Goal: Transaction & Acquisition: Subscribe to service/newsletter

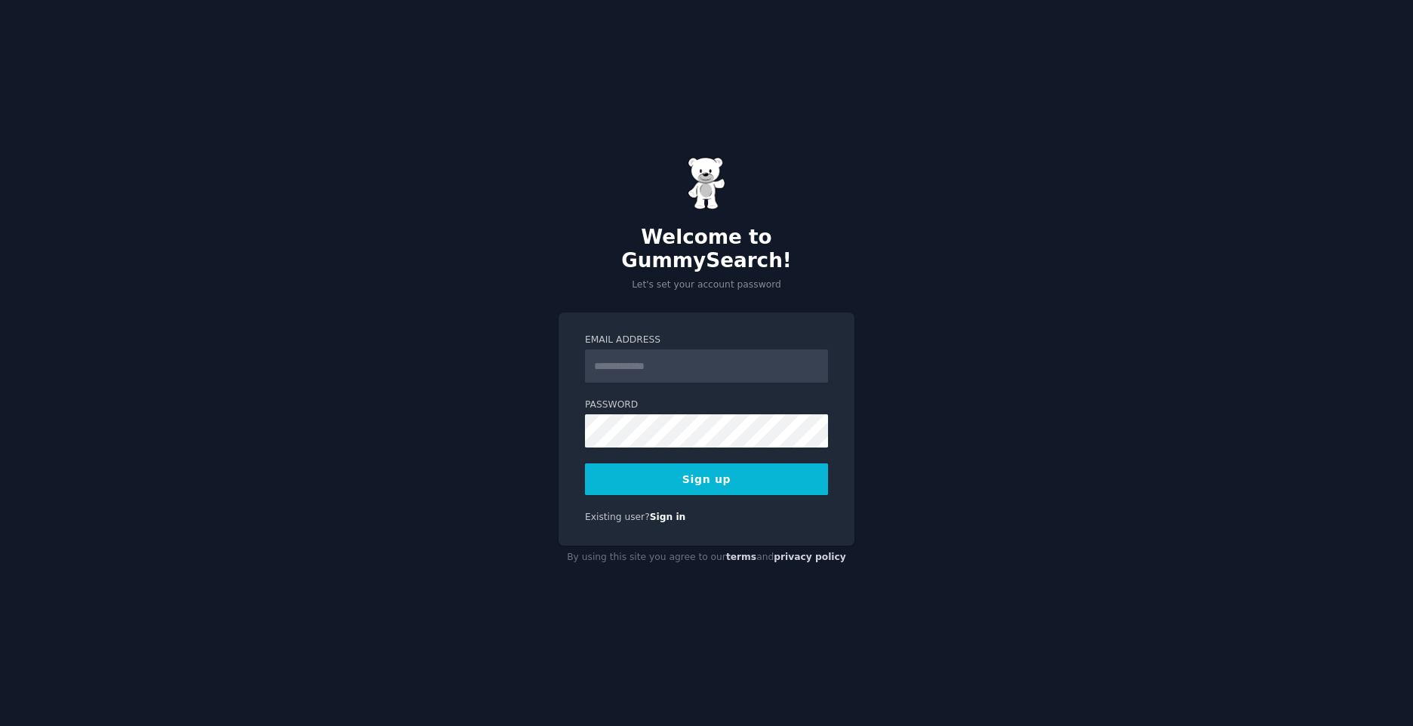
drag, startPoint x: 0, startPoint y: 0, endPoint x: 668, endPoint y: 352, distance: 755.2
click at [668, 352] on input "Email Address" at bounding box center [706, 365] width 243 height 33
type input "**********"
click at [706, 472] on button "Sign up" at bounding box center [706, 479] width 243 height 32
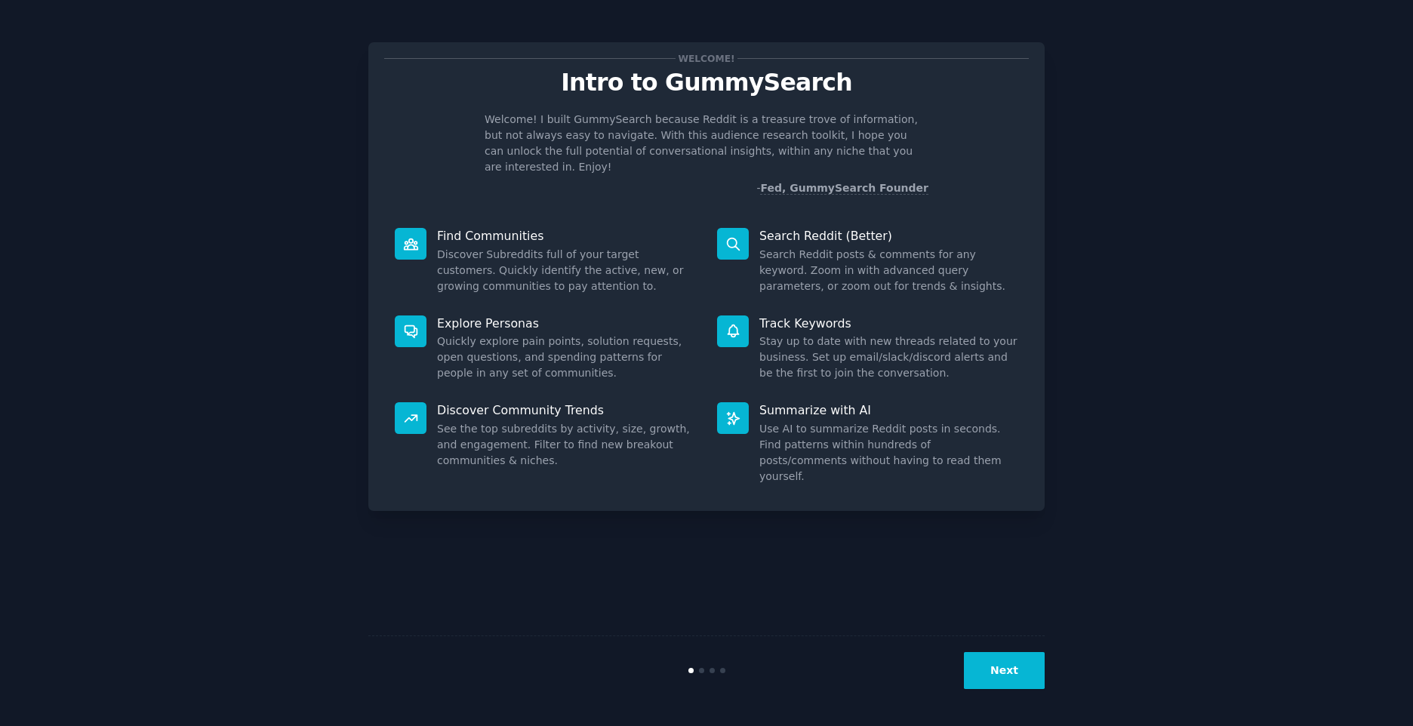
click at [1001, 671] on button "Next" at bounding box center [1004, 670] width 81 height 37
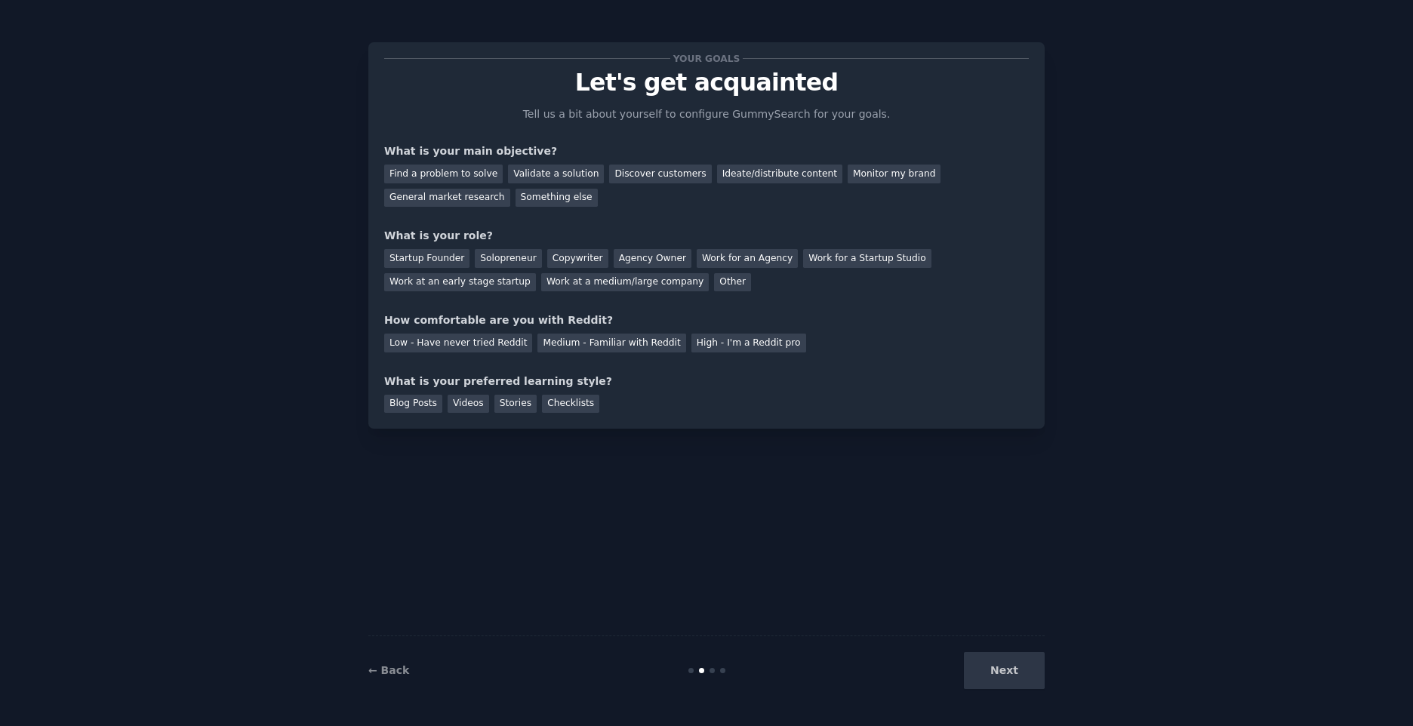
click at [1001, 671] on div "Next" at bounding box center [932, 670] width 226 height 37
click at [435, 167] on div "Find a problem to solve" at bounding box center [443, 174] width 118 height 19
click at [658, 171] on div "Discover customers" at bounding box center [660, 174] width 102 height 19
click at [541, 274] on div "Work at a medium/large company" at bounding box center [625, 282] width 168 height 19
click at [631, 338] on div "Medium - Familiar with Reddit" at bounding box center [611, 343] width 148 height 19
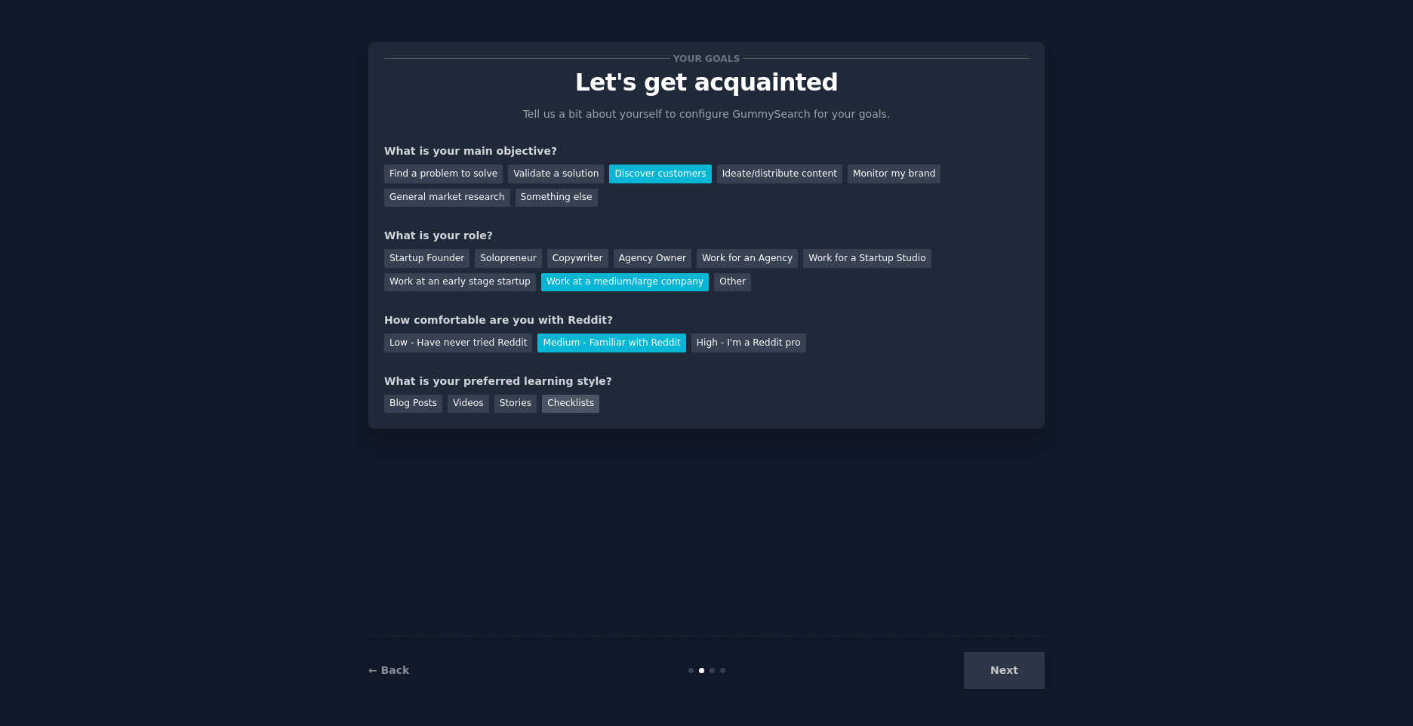
click at [542, 402] on div "Checklists" at bounding box center [570, 404] width 57 height 19
click at [1025, 668] on button "Next" at bounding box center [1004, 670] width 81 height 37
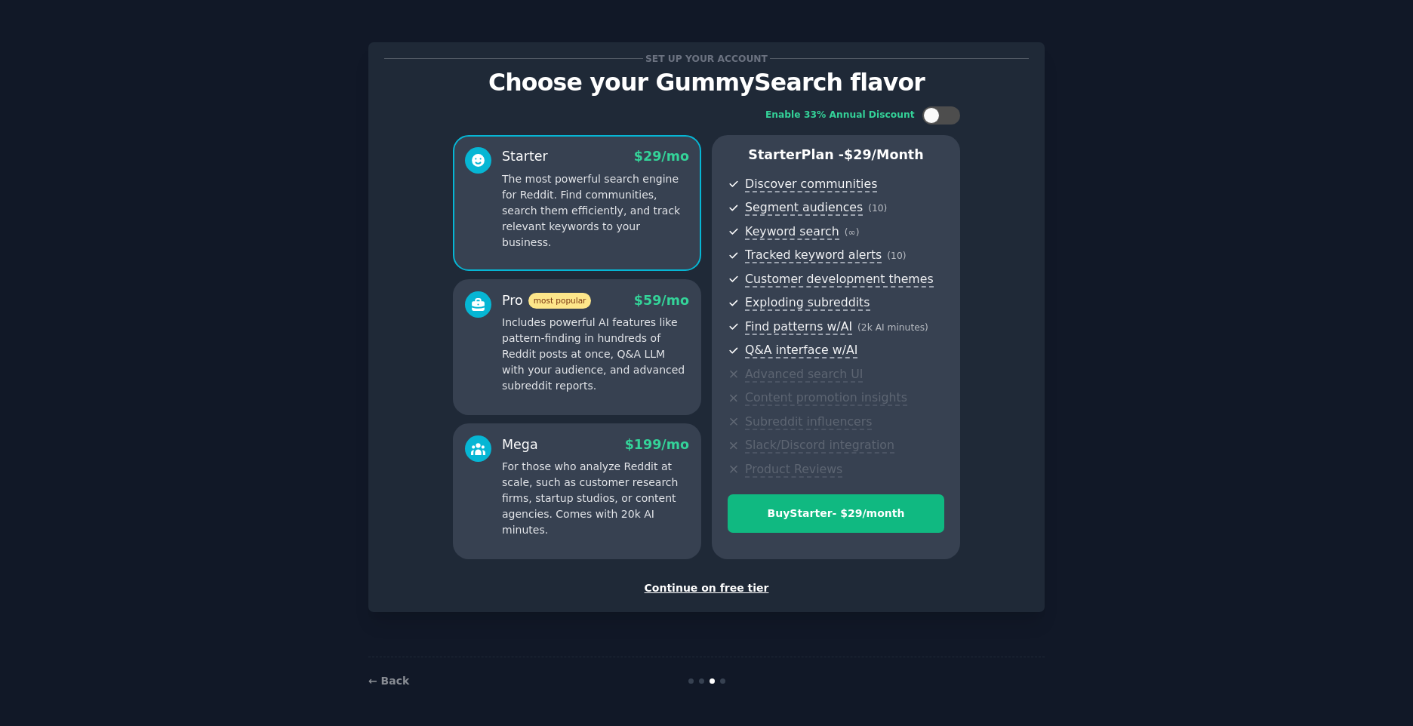
click at [688, 589] on div "Continue on free tier" at bounding box center [706, 588] width 645 height 16
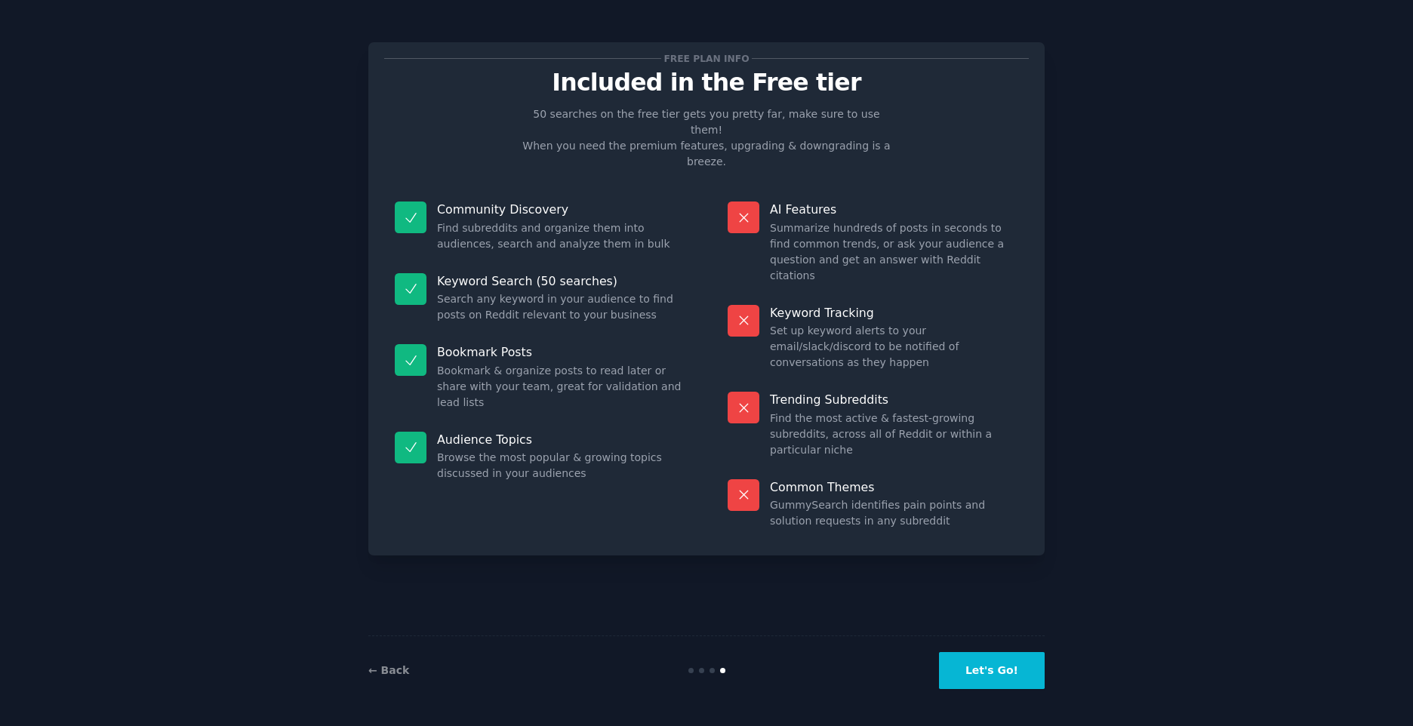
click at [988, 670] on button "Let's Go!" at bounding box center [992, 670] width 106 height 37
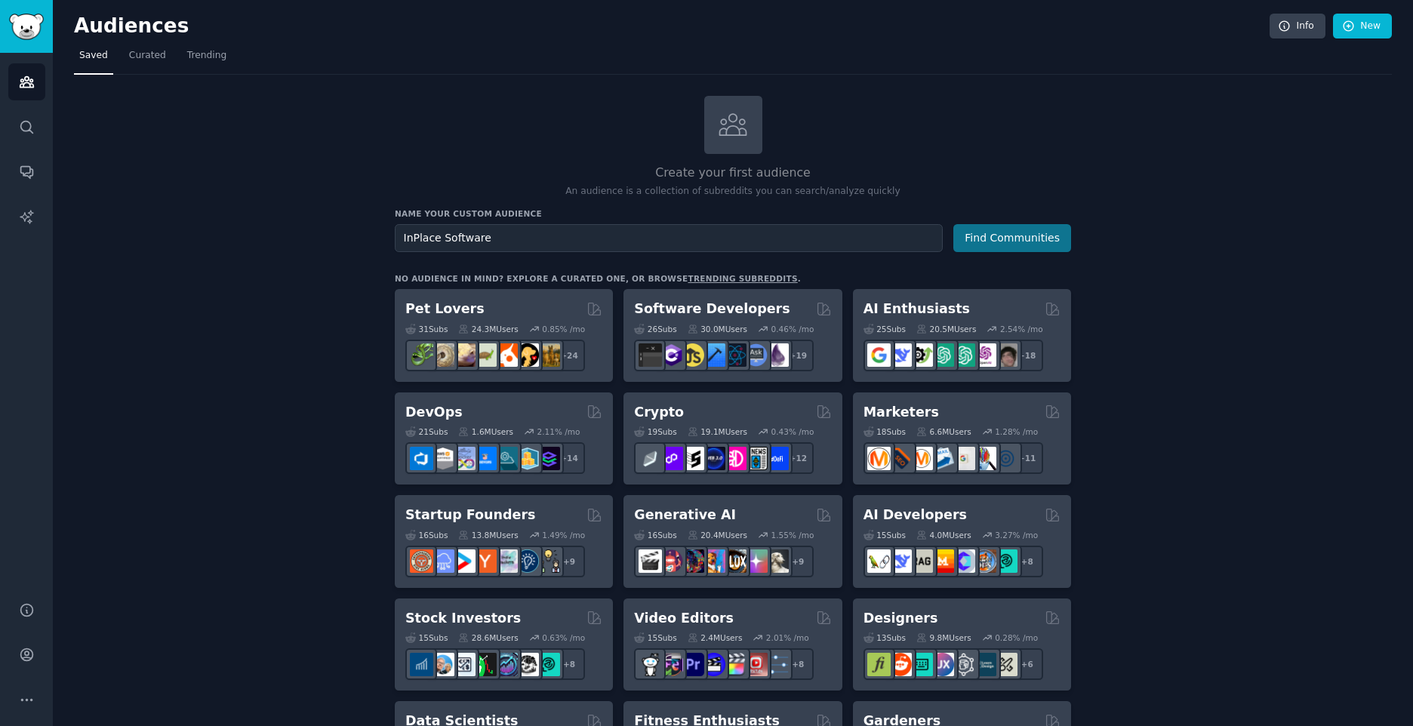
type input "InPlace Software"
click at [1020, 237] on button "Find Communities" at bounding box center [1012, 238] width 118 height 28
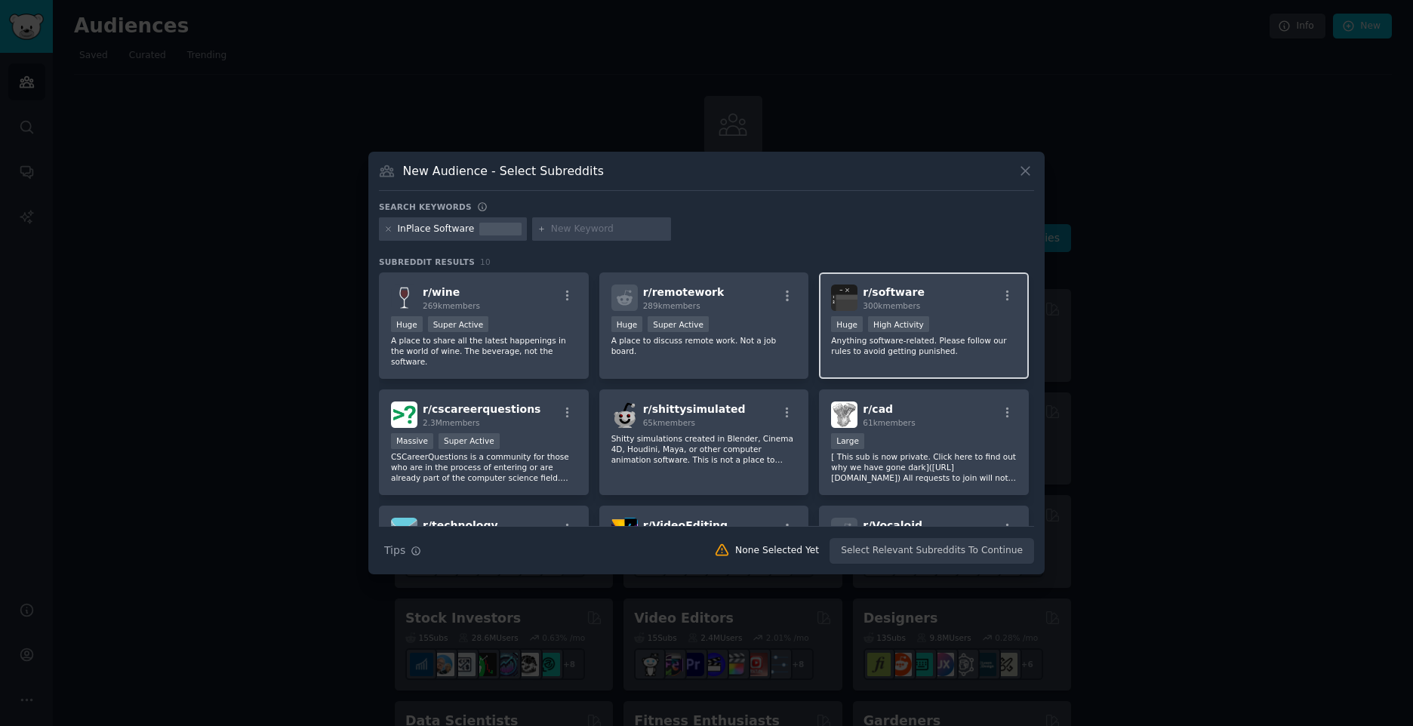
click at [974, 344] on p "Anything software-related. Please follow our rules to avoid getting punished." at bounding box center [924, 345] width 186 height 21
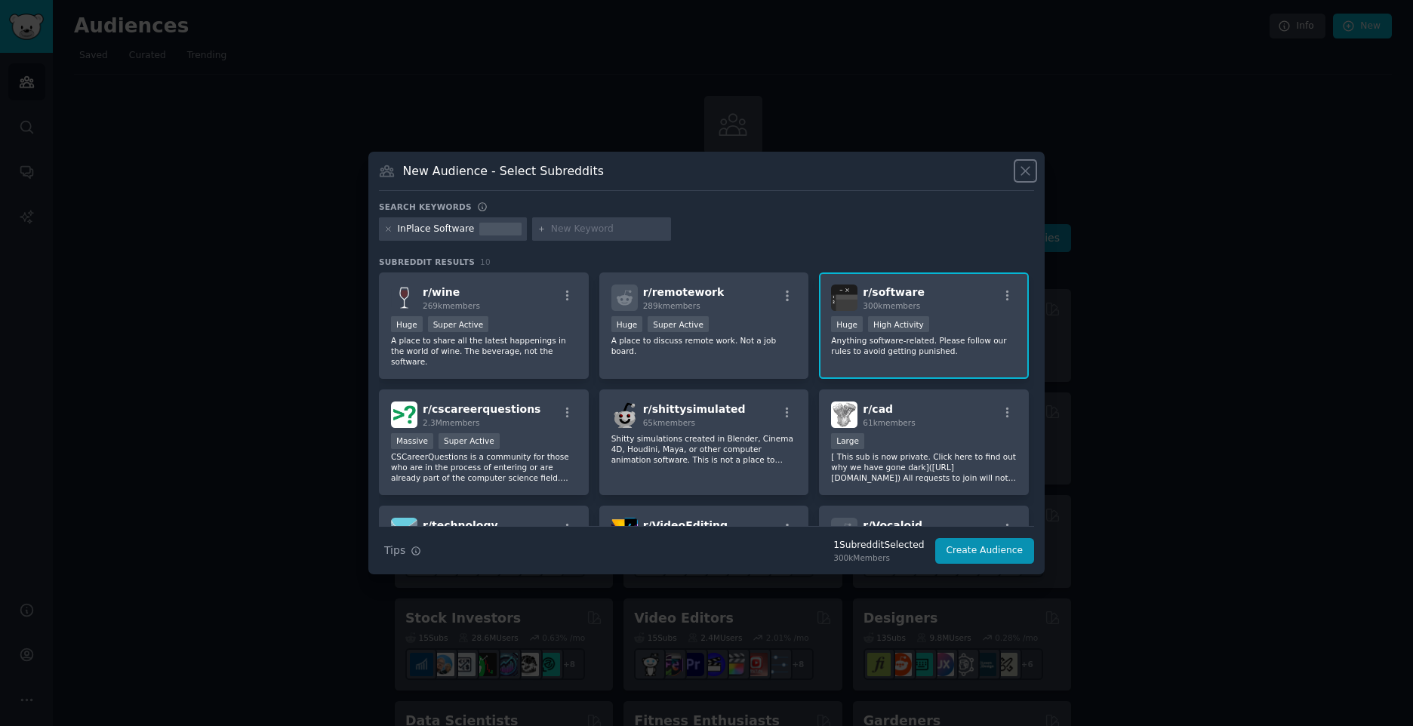
click at [1026, 169] on icon at bounding box center [1025, 171] width 16 height 16
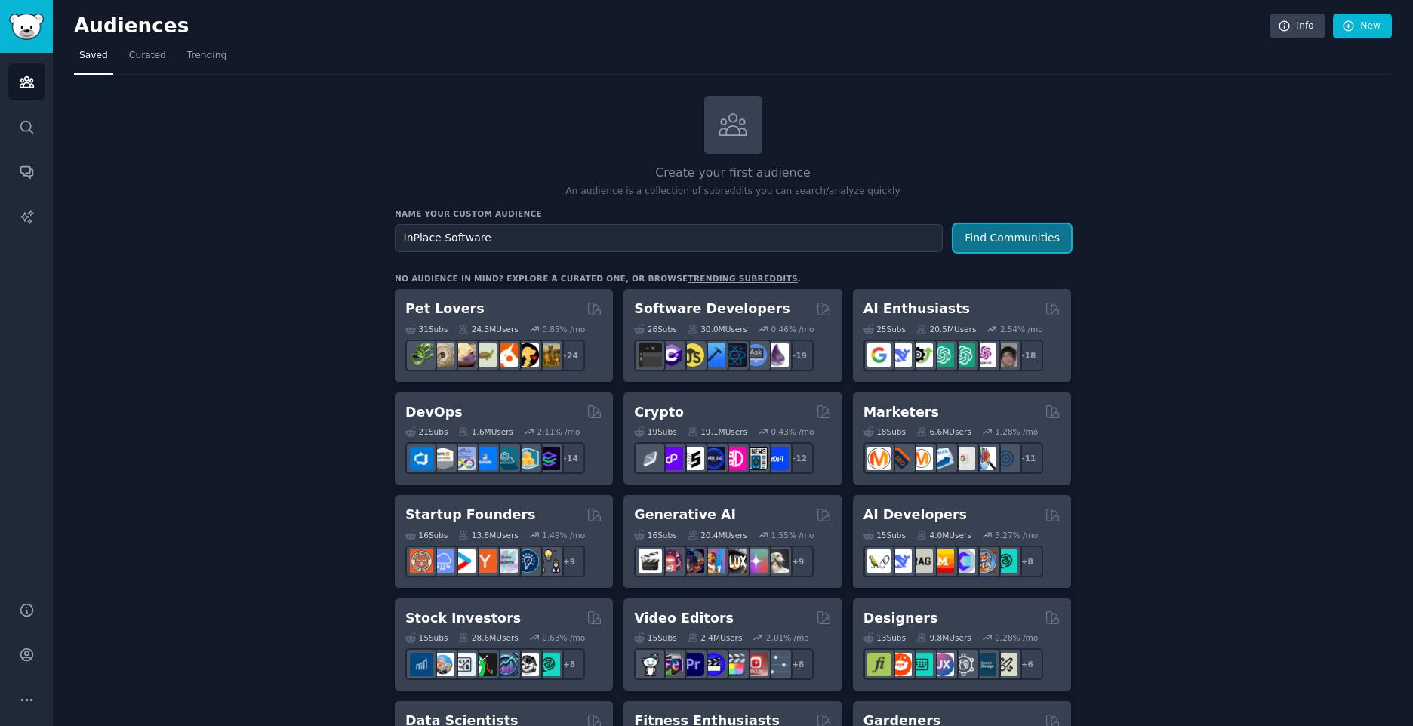
click at [1036, 235] on button "Find Communities" at bounding box center [1012, 238] width 118 height 28
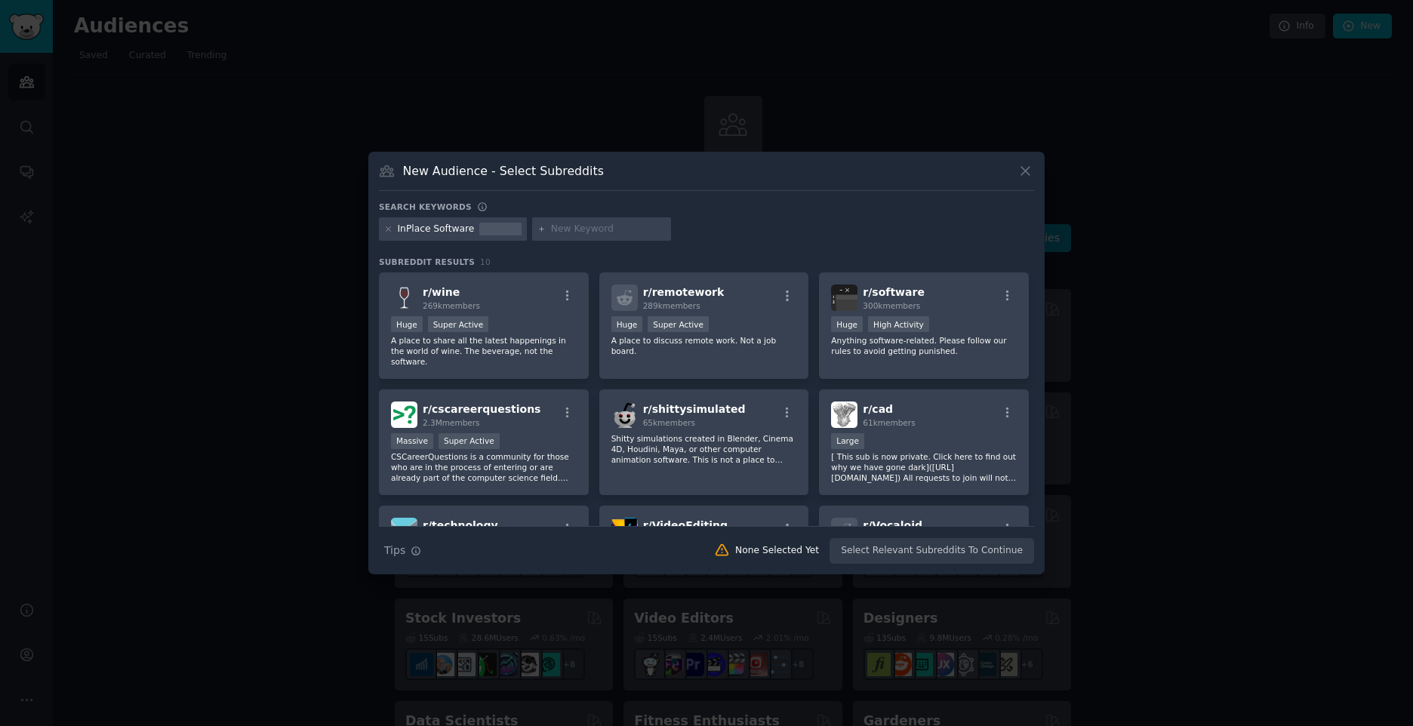
click at [1028, 174] on icon at bounding box center [1025, 171] width 16 height 16
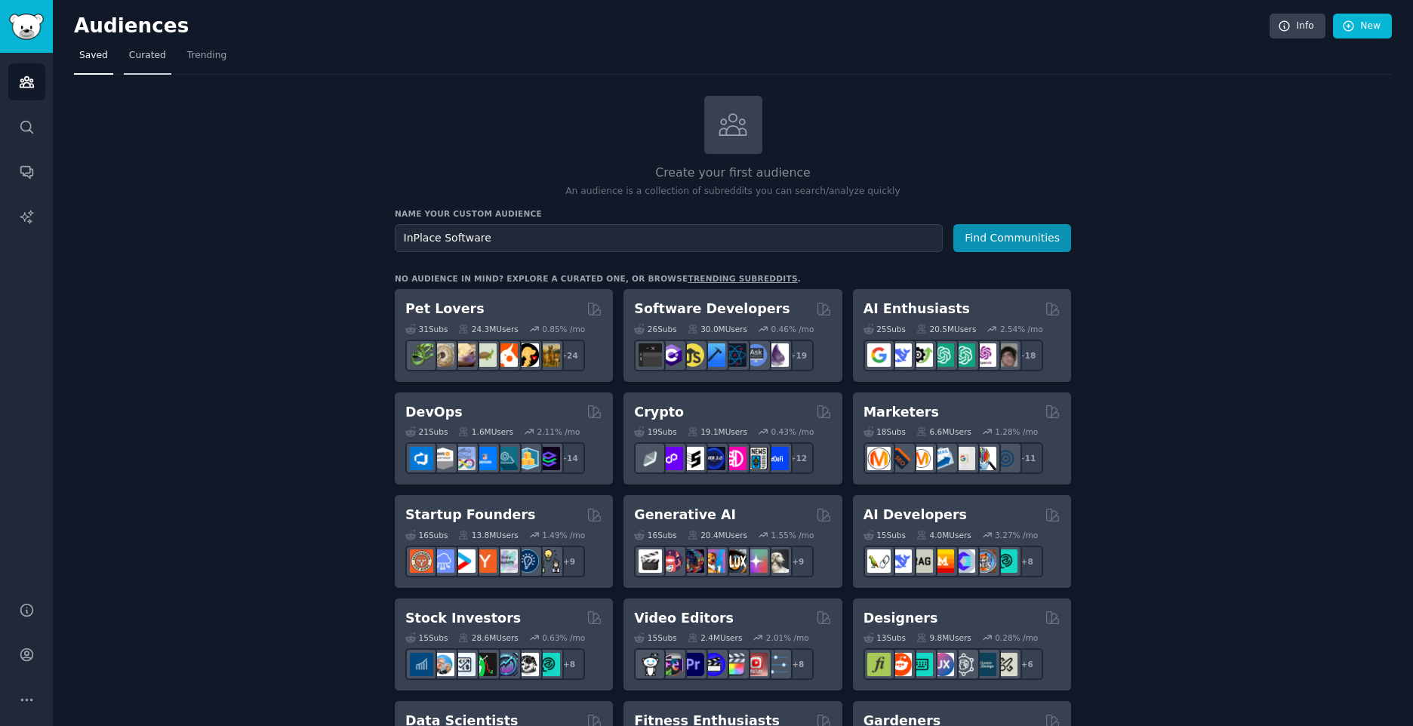
drag, startPoint x: 125, startPoint y: 65, endPoint x: 146, endPoint y: 69, distance: 20.7
click at [125, 65] on link "Curated" at bounding box center [148, 59] width 48 height 31
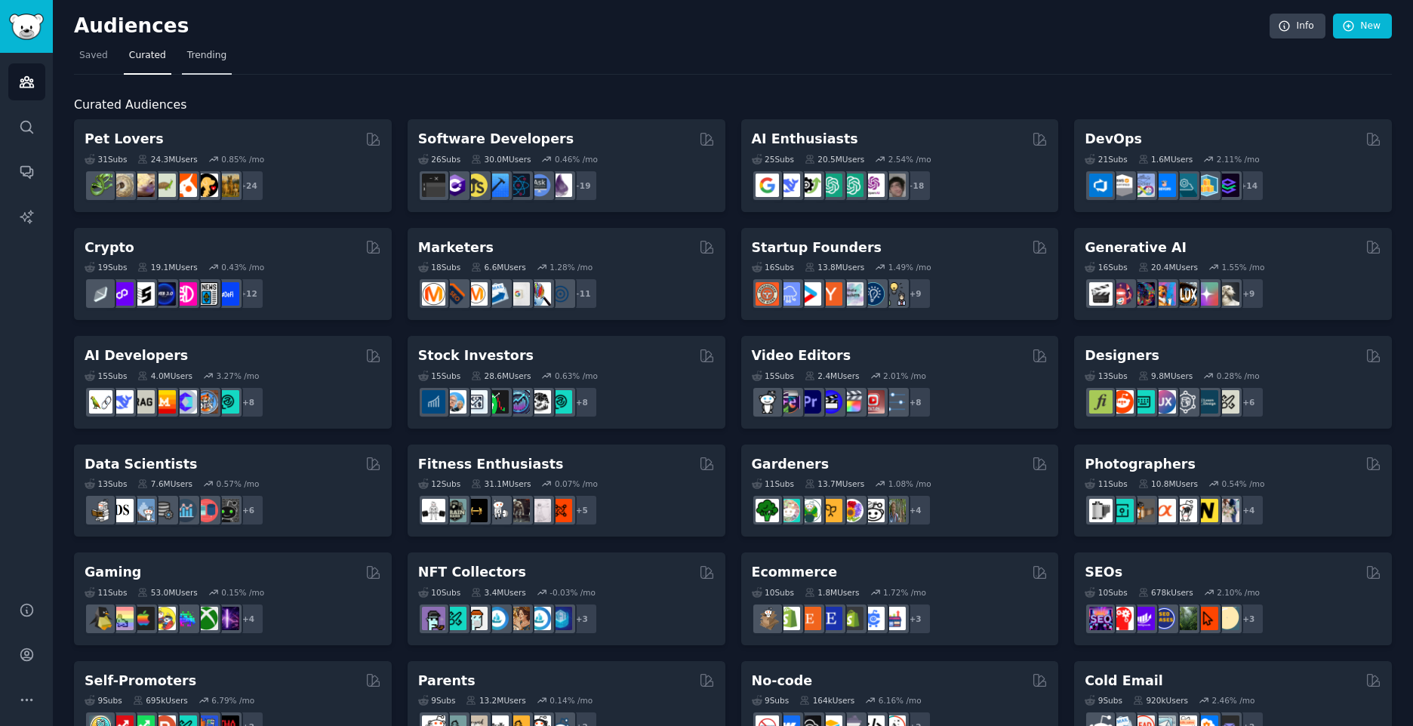
click at [198, 59] on span "Trending" at bounding box center [206, 56] width 39 height 14
